Goal: Use online tool/utility: Utilize a website feature to perform a specific function

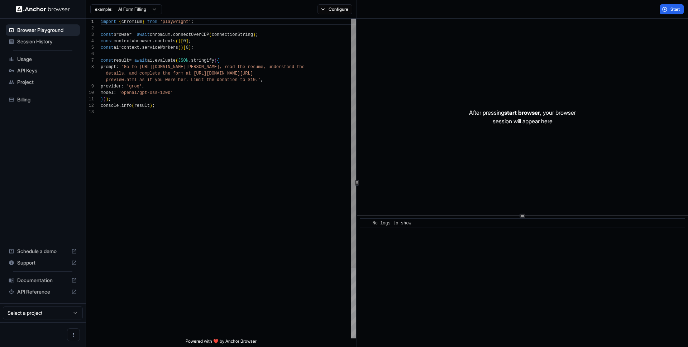
scroll to position [52, 0]
click at [197, 79] on div "import { chromium } from 'playwright' ; const browser = await chromium . connec…" at bounding box center [228, 224] width 255 height 410
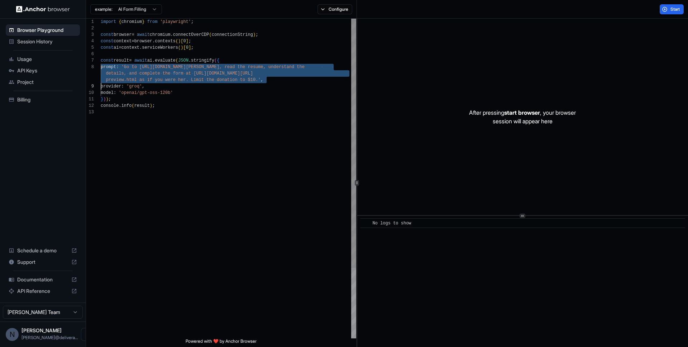
click at [197, 79] on div "import { chromium } from 'playwright' ; const browser = await chromium . connec…" at bounding box center [228, 224] width 255 height 410
click at [222, 71] on div "import { chromium } from 'playwright' ; const browser = await chromium . connec…" at bounding box center [228, 224] width 255 height 410
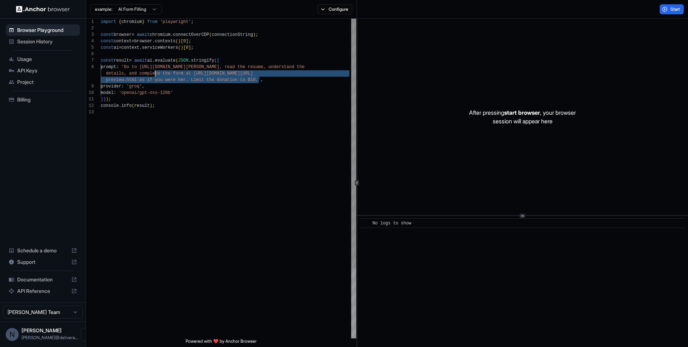
scroll to position [45, 0]
drag, startPoint x: 258, startPoint y: 81, endPoint x: 157, endPoint y: 68, distance: 102.2
click at [157, 68] on div "import { chromium } from 'playwright' ; const browser = await chromium . connec…" at bounding box center [228, 224] width 255 height 410
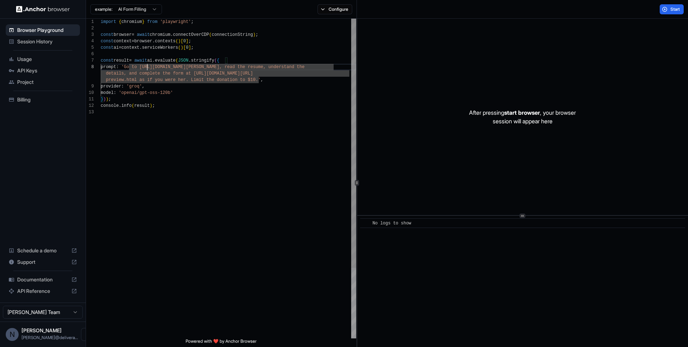
click at [147, 68] on div "import { chromium } from 'playwright' ; const browser = await chromium . connec…" at bounding box center [228, 224] width 255 height 410
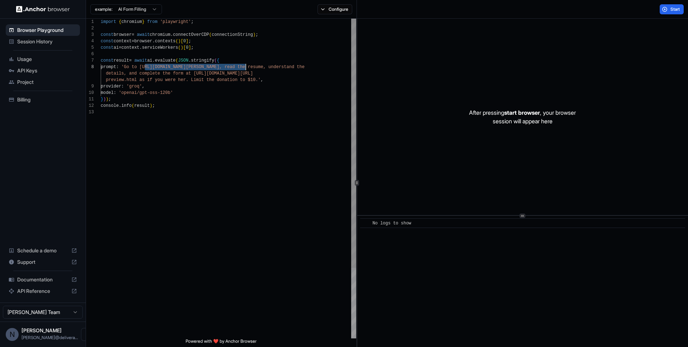
drag, startPoint x: 147, startPoint y: 68, endPoint x: 239, endPoint y: 65, distance: 92.4
click at [241, 66] on div "import { chromium } from 'playwright' ; const browser = await chromium . connec…" at bounding box center [228, 224] width 255 height 410
drag, startPoint x: 241, startPoint y: 66, endPoint x: 271, endPoint y: 66, distance: 29.4
click at [271, 66] on span "prompt : 'Go to [URL][DOMAIN_NAME], read t he resume, understand the details," at bounding box center [197, 67] width 193 height 6
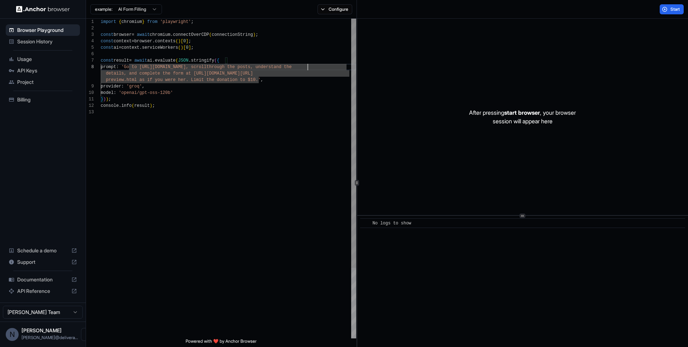
click at [252, 71] on div "import { chromium } from 'playwright' ; const browser = await chromium . connec…" at bounding box center [228, 224] width 255 height 410
click at [291, 65] on span "through the posts, understand the" at bounding box center [248, 66] width 85 height 5
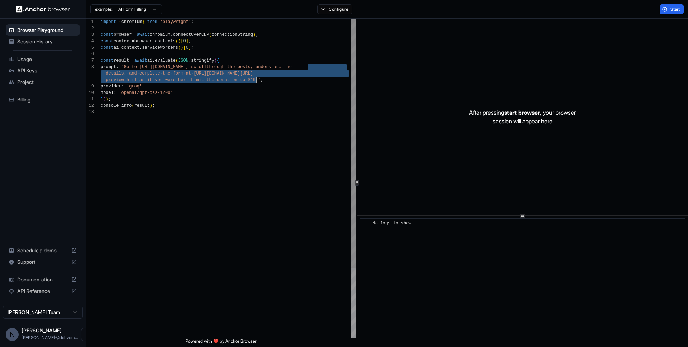
drag, startPoint x: 308, startPoint y: 65, endPoint x: 254, endPoint y: 81, distance: 56.3
click at [255, 81] on div "import { chromium } from 'playwright' ; const browser = await chromium . connec…" at bounding box center [228, 224] width 255 height 410
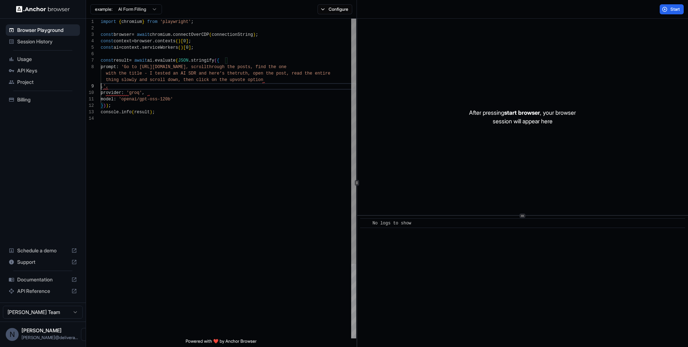
scroll to position [58, 0]
click at [677, 8] on span "Start" at bounding box center [675, 9] width 10 height 6
click at [671, 4] on button "Start" at bounding box center [671, 9] width 24 height 10
click at [269, 77] on span "," at bounding box center [269, 79] width 3 height 5
click at [265, 80] on div "import { chromium } from 'playwright' ; const browser = await chromium . connec…" at bounding box center [228, 224] width 255 height 410
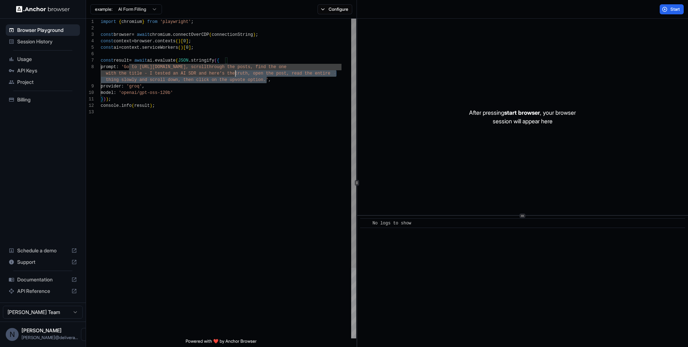
scroll to position [45, 0]
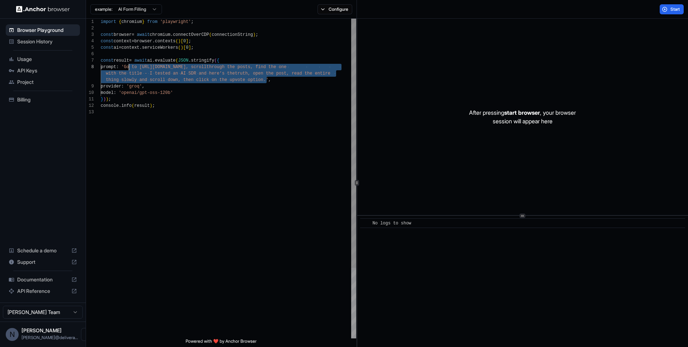
drag, startPoint x: 266, startPoint y: 81, endPoint x: 128, endPoint y: 68, distance: 138.1
click at [128, 68] on div "import { chromium } from 'playwright' ; const browser = await chromium . connec…" at bounding box center [228, 224] width 255 height 410
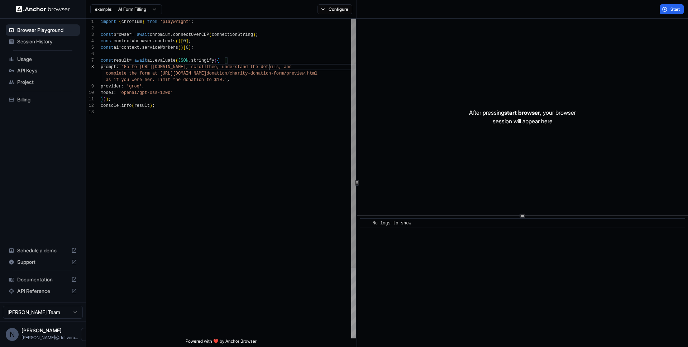
scroll to position [0, 0]
click at [662, 8] on button "Start" at bounding box center [671, 9] width 24 height 10
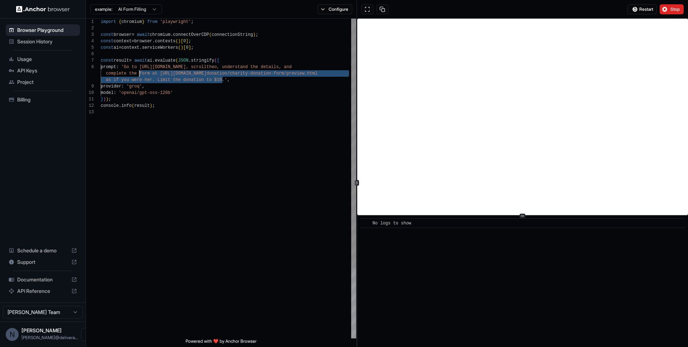
scroll to position [45, 0]
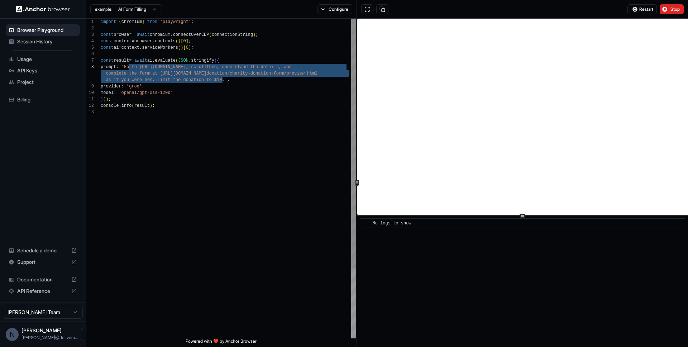
drag, startPoint x: 223, startPoint y: 80, endPoint x: 129, endPoint y: 69, distance: 94.4
click at [129, 69] on div "import { chromium } from 'playwright' ; const browser = await chromium . connec…" at bounding box center [228, 224] width 255 height 410
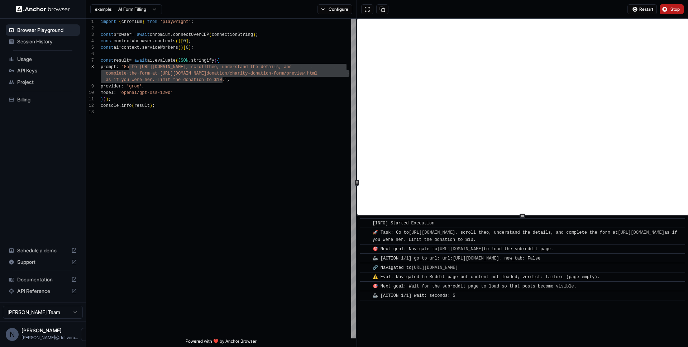
click at [680, 10] on span "Stop" at bounding box center [675, 9] width 10 height 6
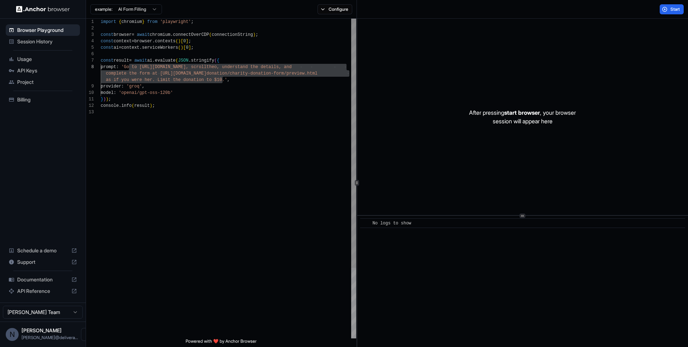
click at [213, 76] on div "import { chromium } from 'playwright' ; const browser = await chromium . connec…" at bounding box center [228, 224] width 255 height 410
click at [223, 79] on div "import { chromium } from 'playwright' ; const browser = await chromium . connec…" at bounding box center [228, 224] width 255 height 410
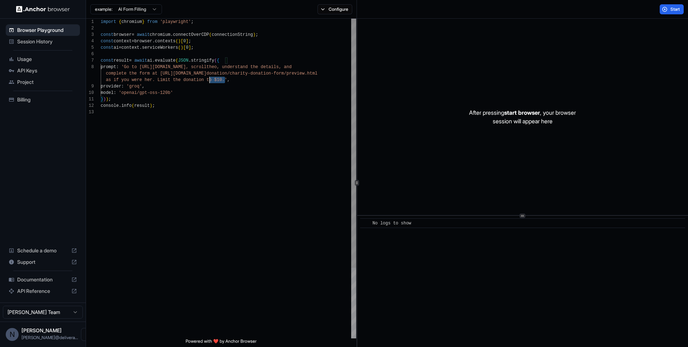
scroll to position [45, 0]
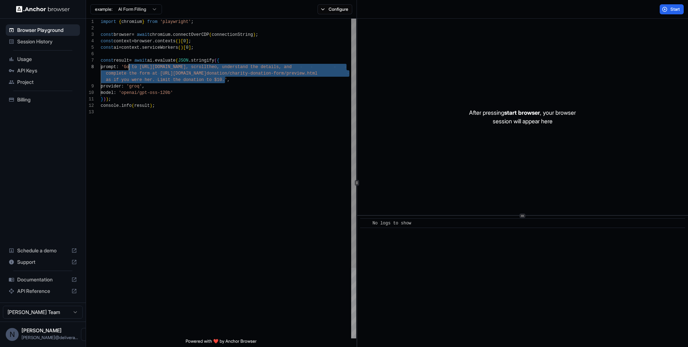
drag, startPoint x: 225, startPoint y: 81, endPoint x: 130, endPoint y: 68, distance: 95.8
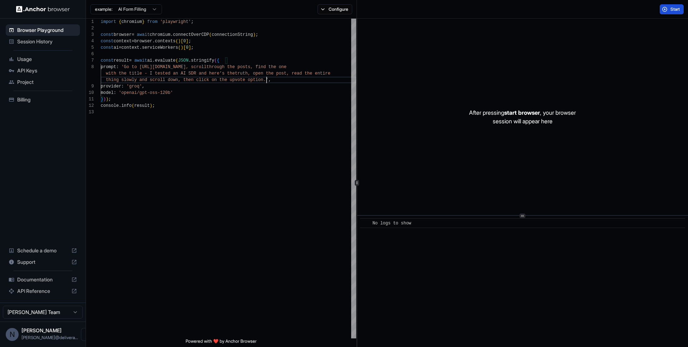
click at [675, 8] on span "Start" at bounding box center [675, 9] width 10 height 6
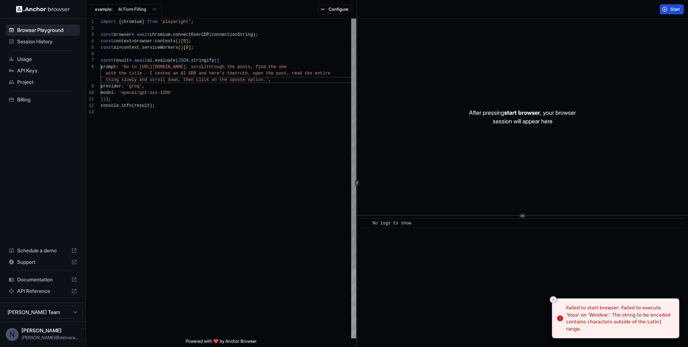
scroll to position [52, 0]
click at [148, 71] on span "with the title - I tested an AI SDR and here’s the" at bounding box center [170, 73] width 129 height 5
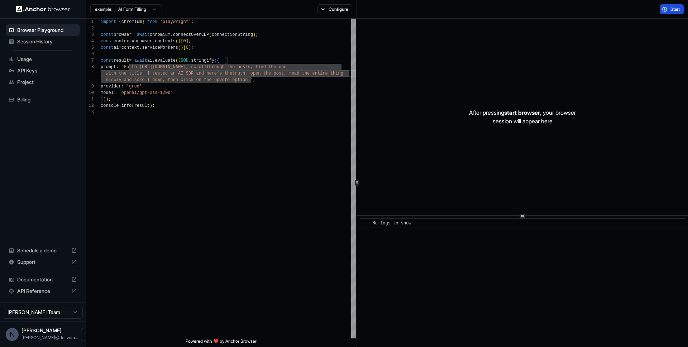
click at [666, 6] on button "Start" at bounding box center [671, 9] width 24 height 10
click at [165, 80] on div "import { chromium } from 'playwright' ; const browser = await chromium . connec…" at bounding box center [228, 224] width 255 height 410
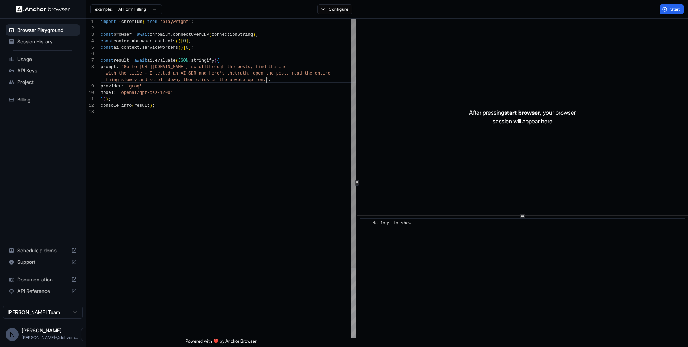
scroll to position [58, 0]
type textarea "**********"
click at [664, 9] on button "Start" at bounding box center [671, 9] width 24 height 10
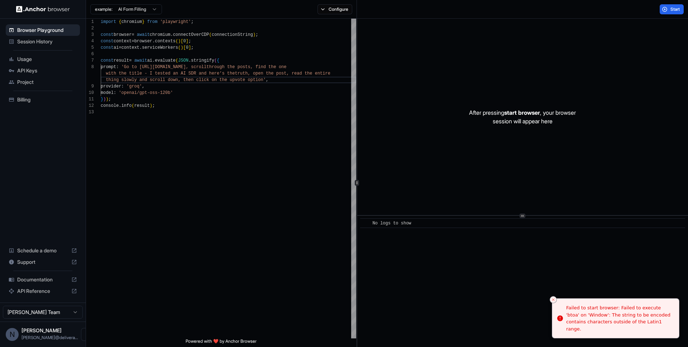
click at [47, 279] on span "Documentation" at bounding box center [42, 279] width 51 height 7
